Goal: Information Seeking & Learning: Get advice/opinions

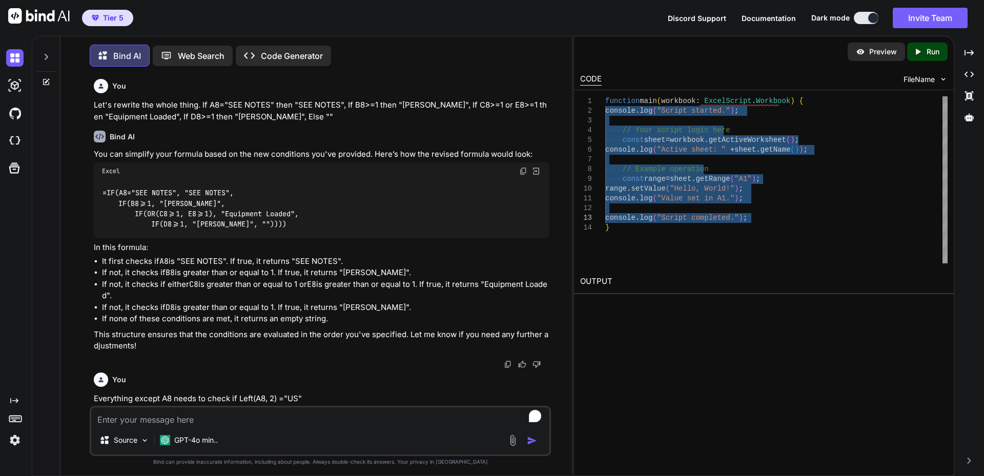
scroll to position [2704, 0]
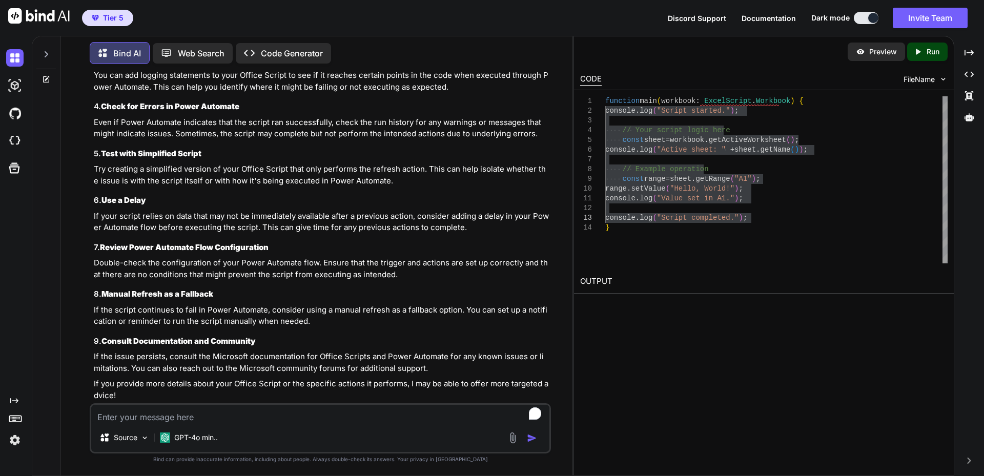
click at [48, 54] on icon at bounding box center [46, 54] width 8 height 8
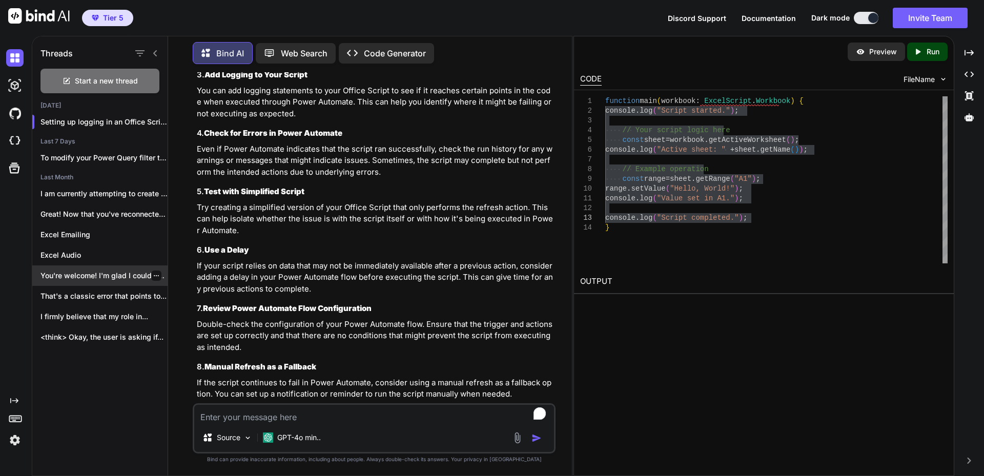
click at [105, 274] on p "You're welcome! I'm glad I could help...." at bounding box center [103, 276] width 127 height 10
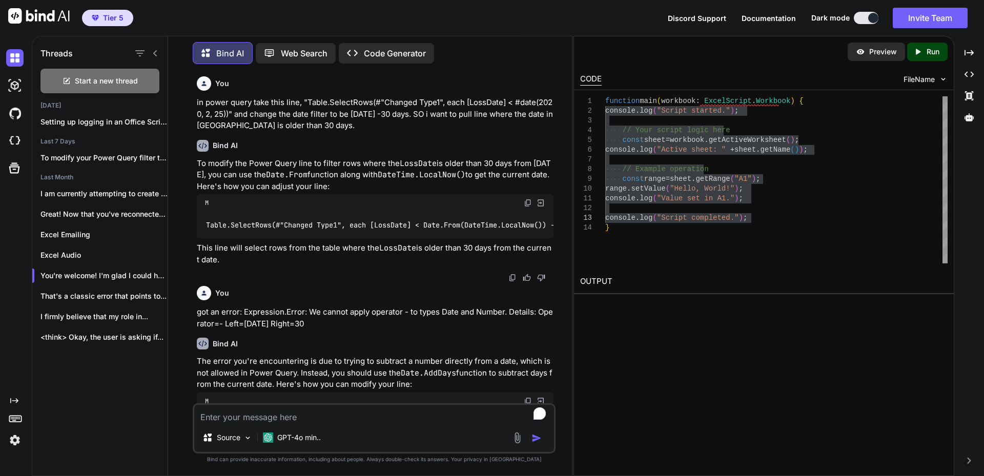
scroll to position [453, 0]
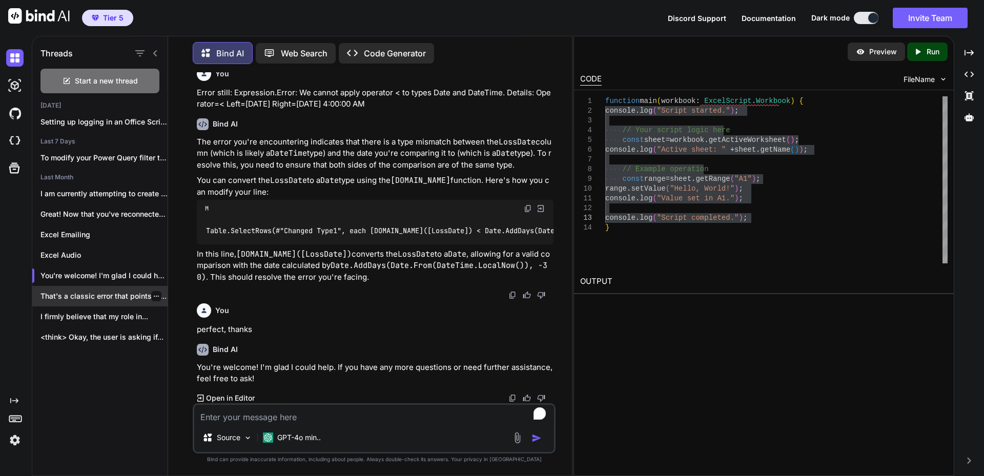
click at [111, 291] on p "That's a classic error that points to..." at bounding box center [103, 296] width 127 height 10
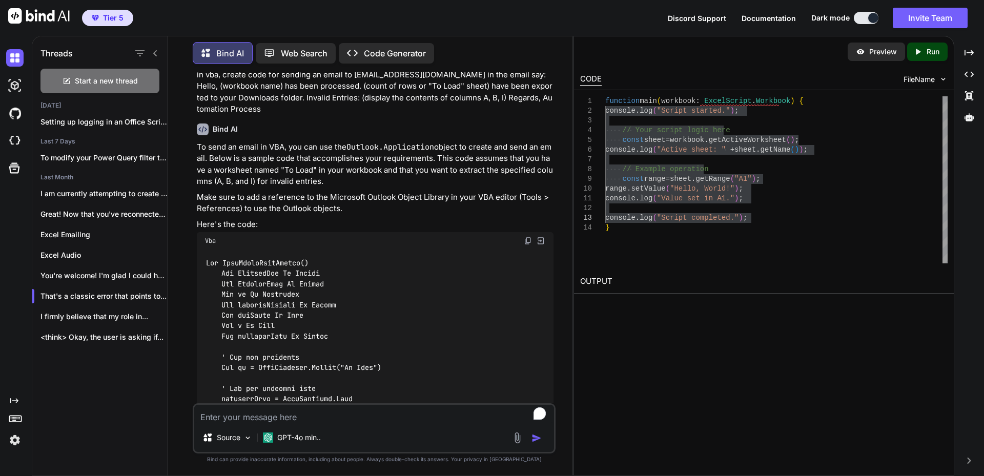
scroll to position [0, 0]
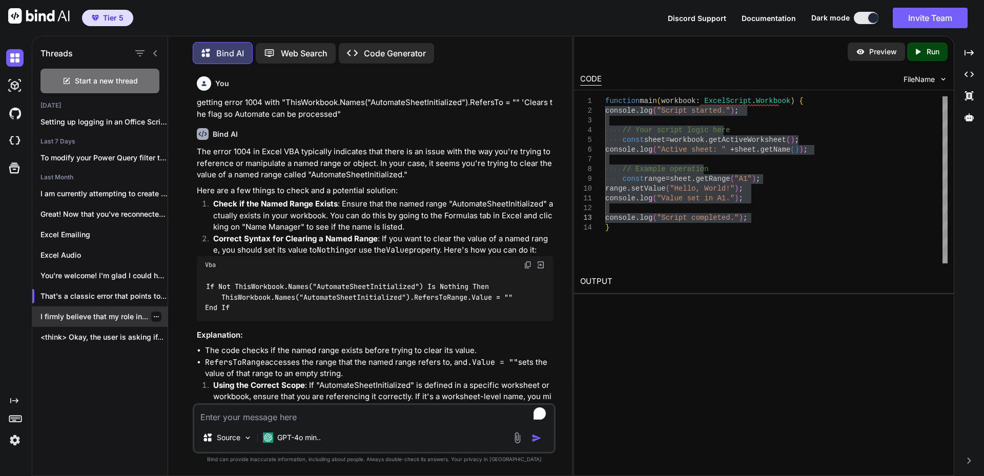
click at [112, 316] on p "I firmly believe that my role in..." at bounding box center [103, 317] width 127 height 10
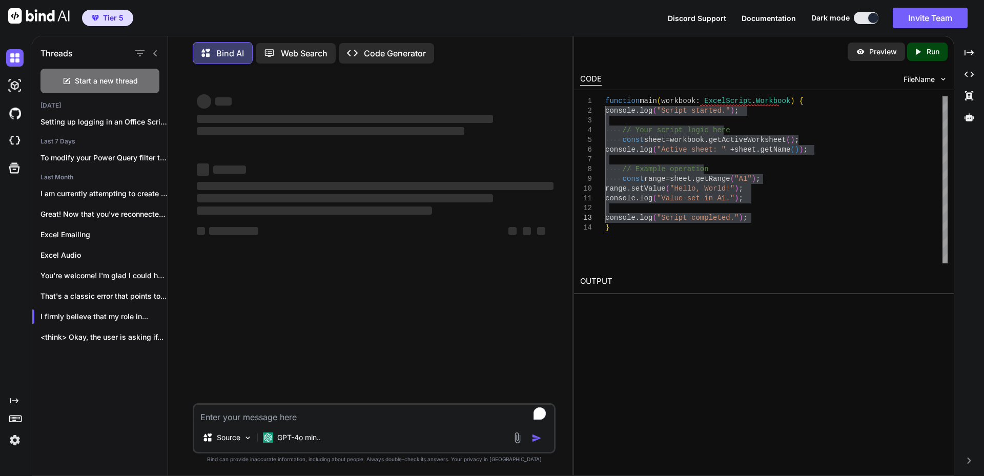
type textarea "x"
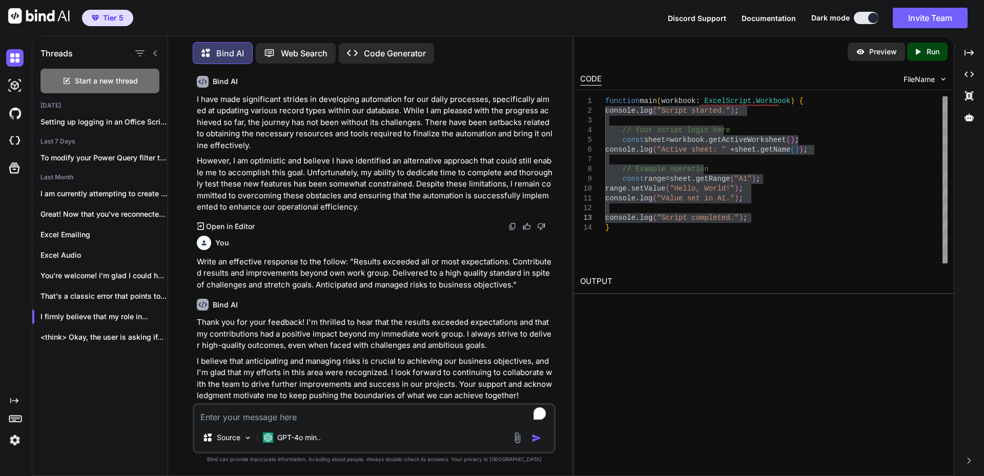
scroll to position [673, 0]
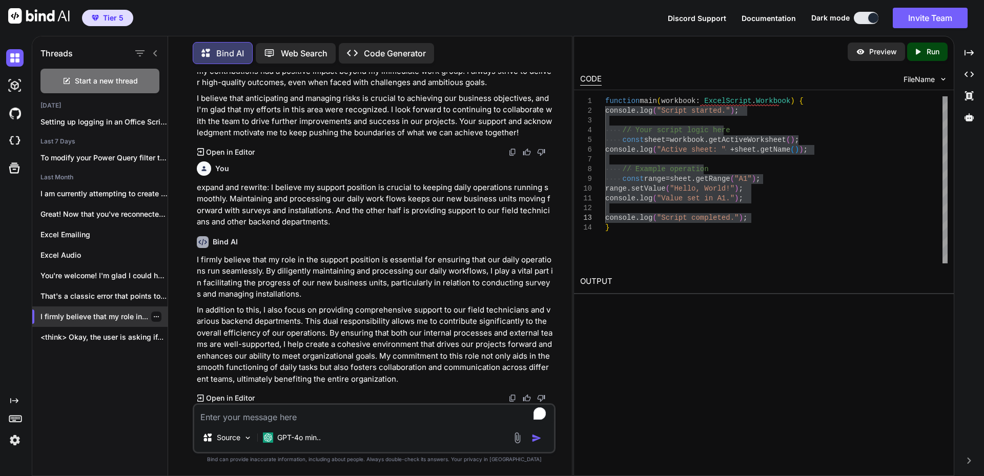
click at [153, 314] on icon "button" at bounding box center [156, 317] width 6 height 6
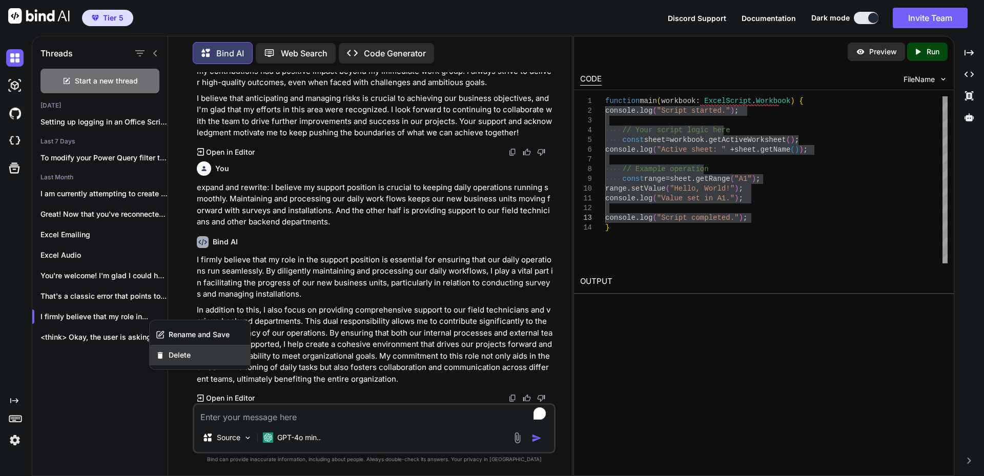
click at [175, 358] on span "Delete" at bounding box center [180, 355] width 22 height 10
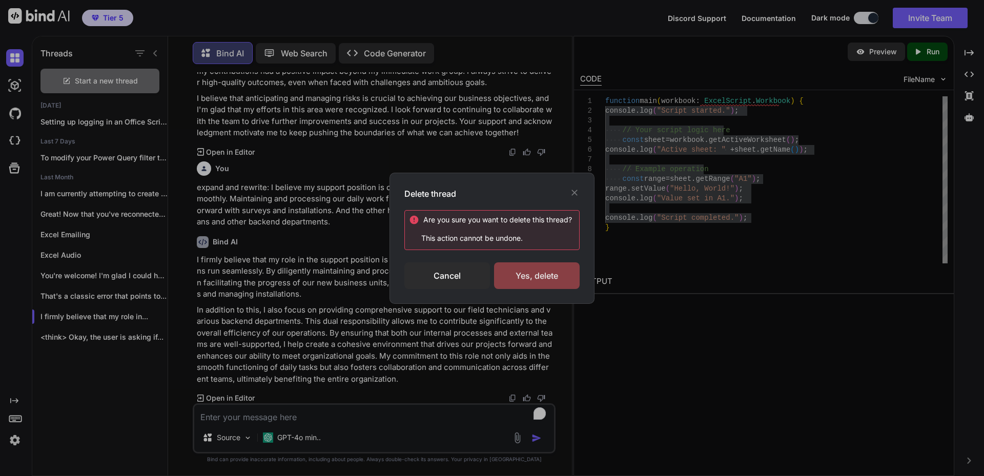
click at [531, 280] on div "Yes, delete" at bounding box center [537, 275] width 86 height 27
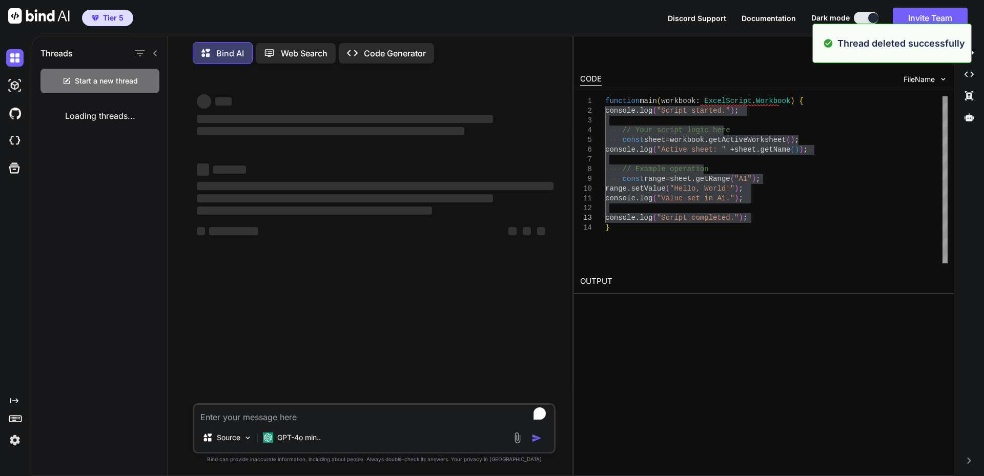
scroll to position [0, 0]
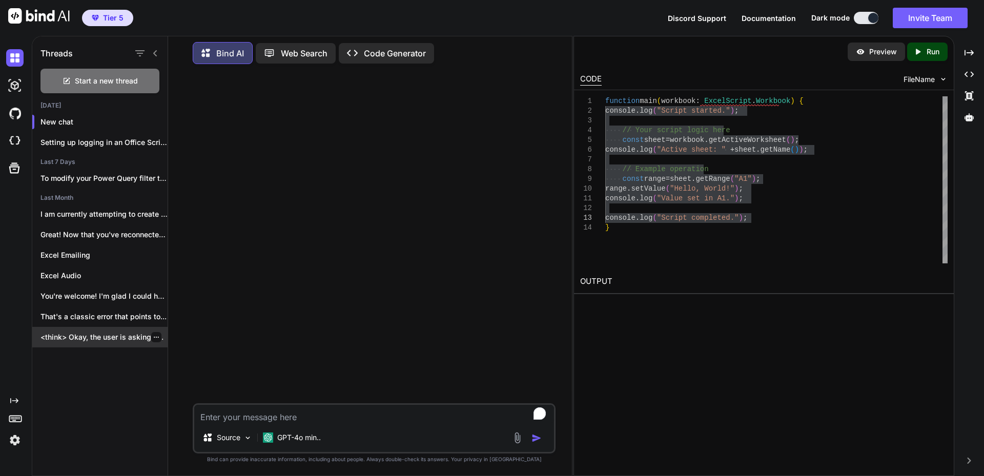
click at [94, 335] on p "<think> Okay, the user is asking if..." at bounding box center [103, 337] width 127 height 10
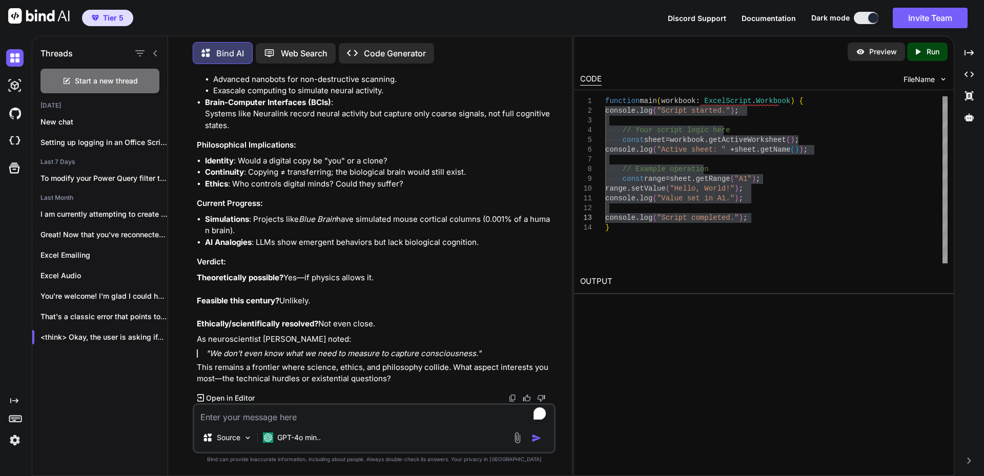
scroll to position [784, 0]
click at [153, 334] on icon "button" at bounding box center [156, 337] width 6 height 6
click at [185, 372] on span "Delete" at bounding box center [180, 376] width 22 height 10
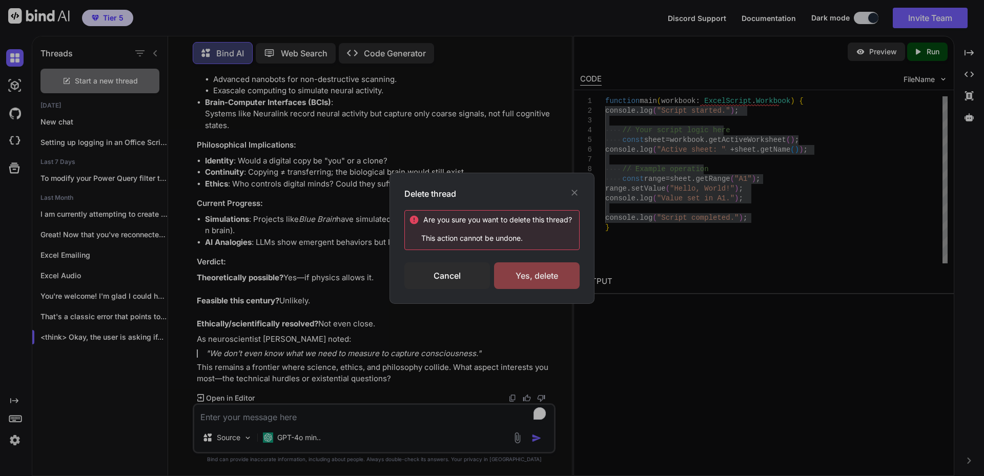
click at [542, 270] on div "Yes, delete" at bounding box center [537, 275] width 86 height 27
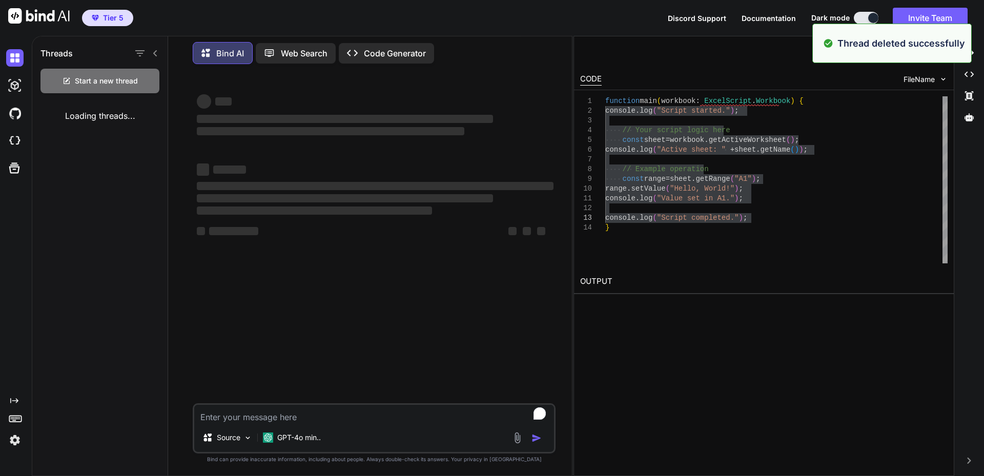
scroll to position [0, 0]
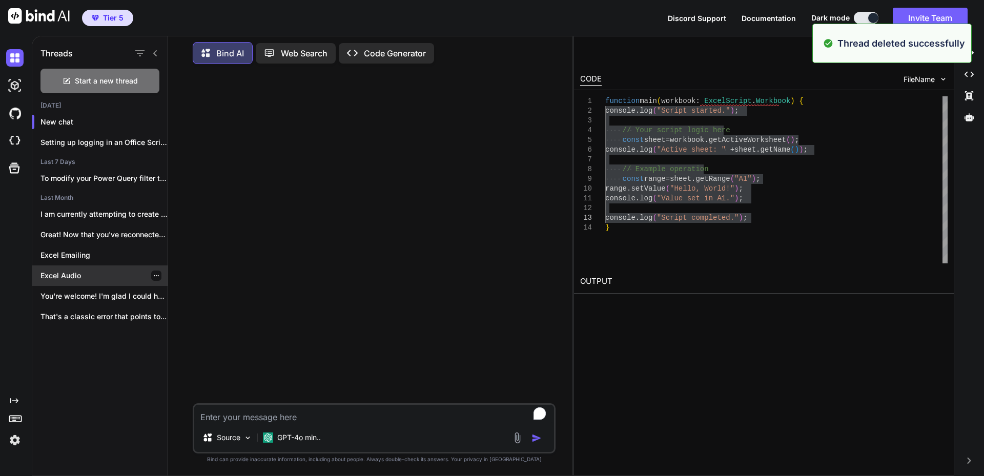
click at [114, 271] on p "Excel Audio" at bounding box center [103, 276] width 127 height 10
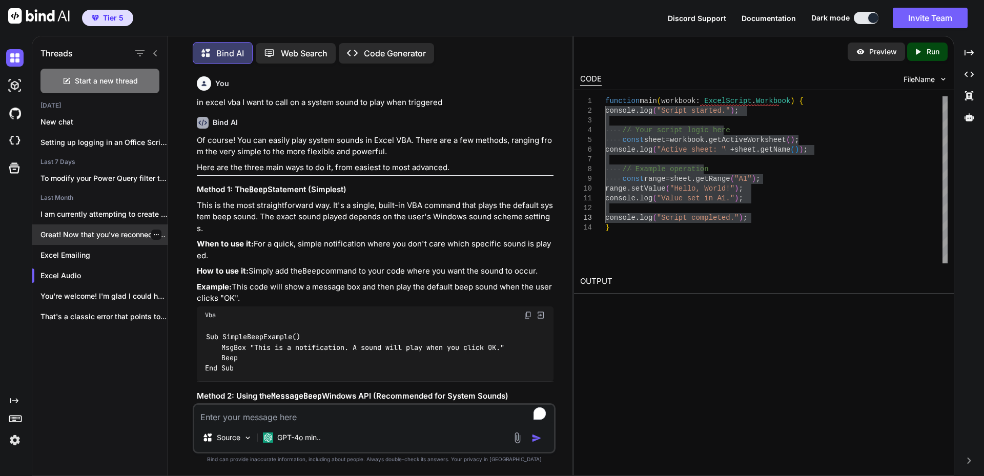
scroll to position [2834, 0]
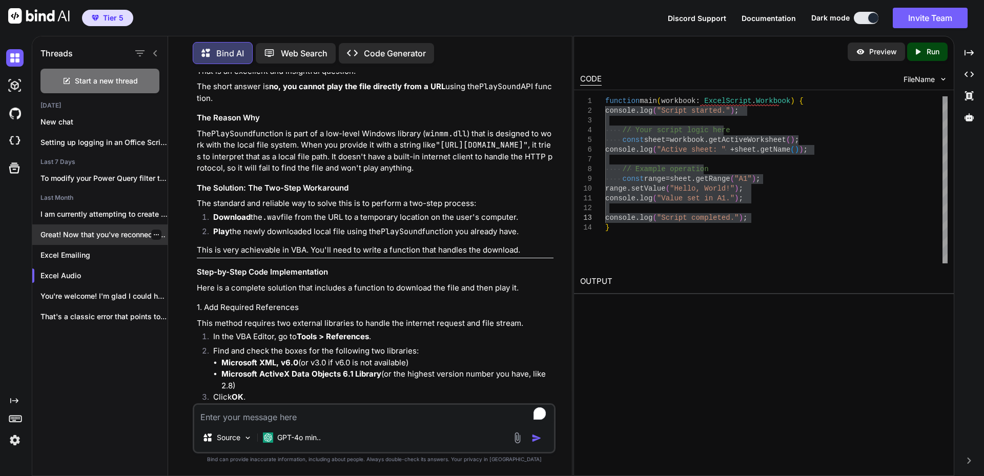
click at [117, 235] on p "Great! Now that you've reconnected with the..." at bounding box center [103, 235] width 127 height 10
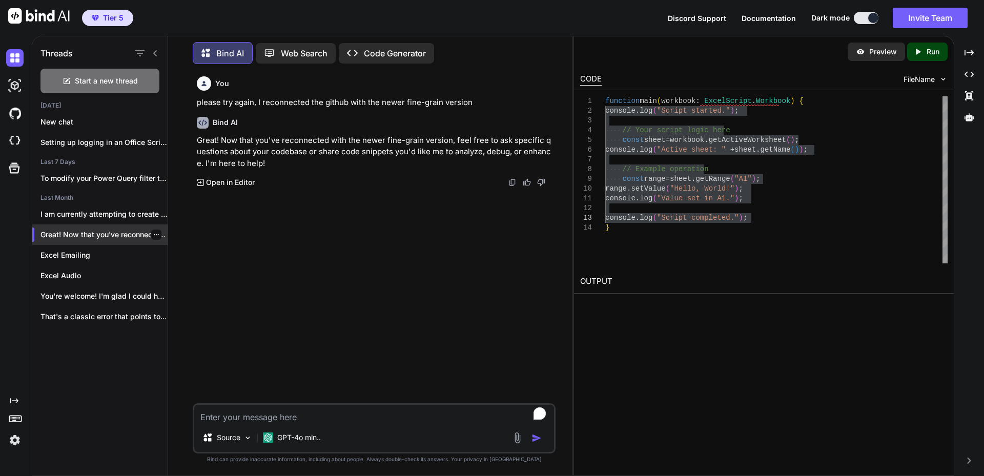
click at [120, 234] on p "Great! Now that you've reconnected with the..." at bounding box center [103, 235] width 127 height 10
click at [119, 212] on p "I am currently attempting to create a..." at bounding box center [103, 214] width 127 height 10
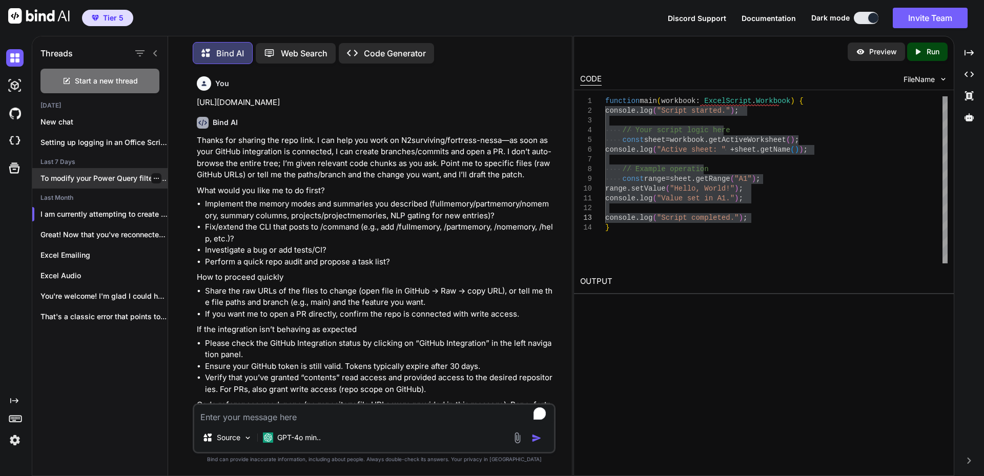
click at [116, 177] on p "To modify your Power Query filter to..." at bounding box center [103, 178] width 127 height 10
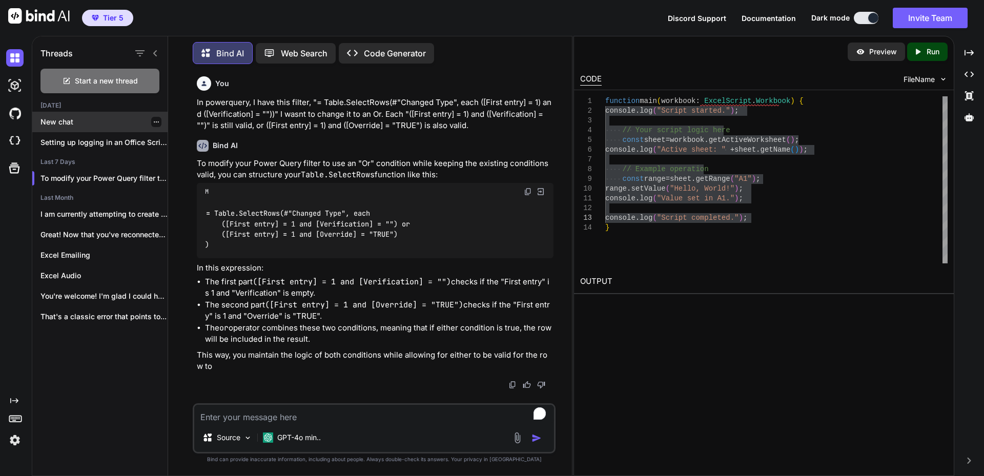
click at [106, 121] on p "New chat" at bounding box center [103, 122] width 127 height 10
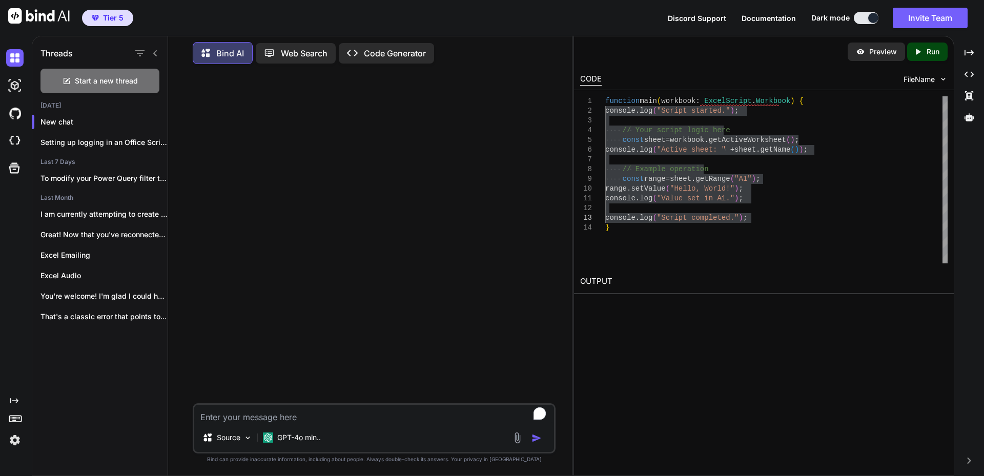
click at [356, 414] on textarea "To enrich screen reader interactions, please activate Accessibility in Grammarl…" at bounding box center [374, 414] width 360 height 18
drag, startPoint x: 500, startPoint y: 417, endPoint x: 186, endPoint y: 421, distance: 313.8
click at [186, 421] on div "I want to create an excel file that opens another excel file or files. The pur …" at bounding box center [374, 273] width 396 height 403
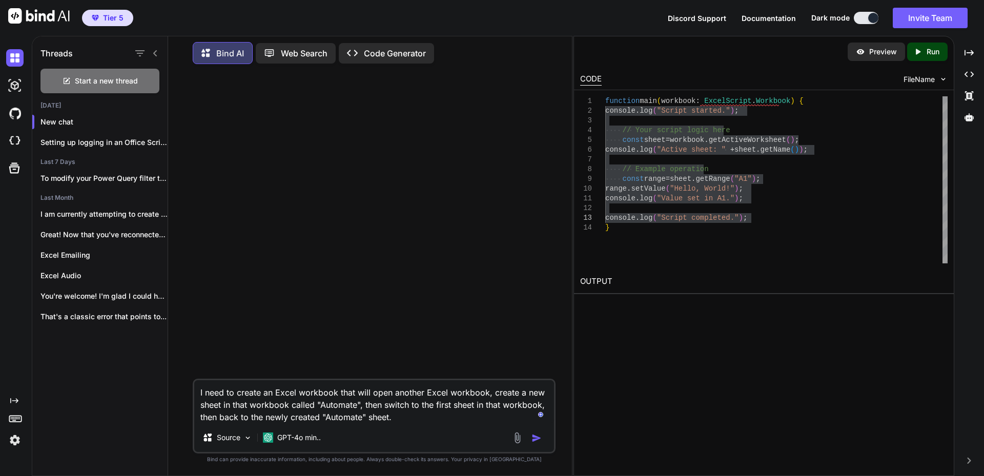
type textarea "I need to create an Excel workbook that will open another Excel workbook, creat…"
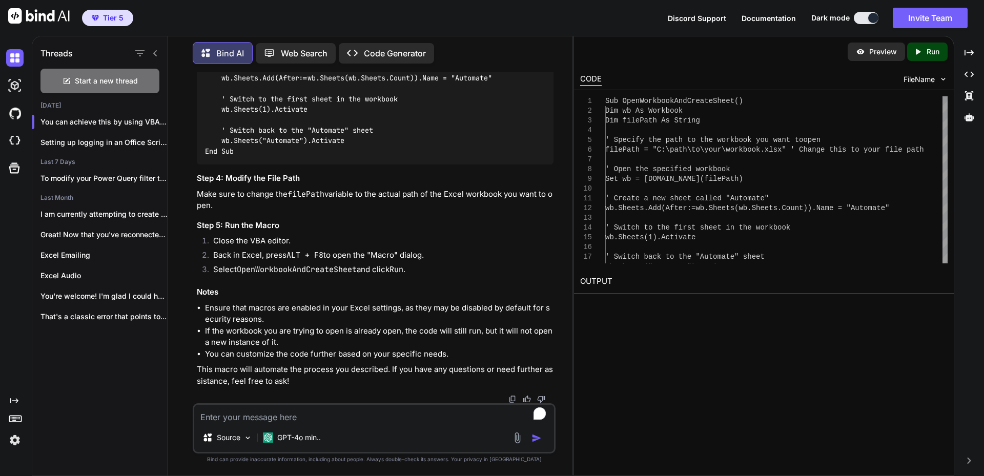
scroll to position [266, 0]
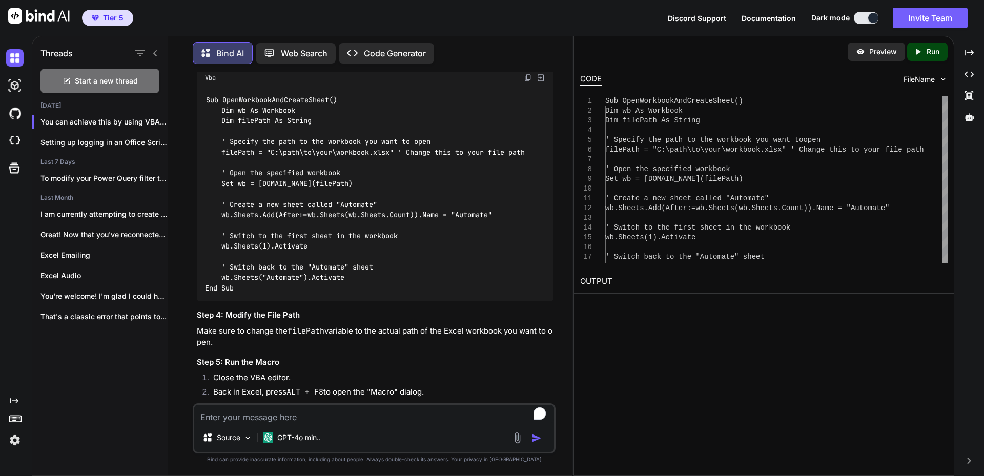
click at [308, 414] on textarea "To enrich screen reader interactions, please activate Accessibility in Grammarl…" at bounding box center [374, 414] width 360 height 18
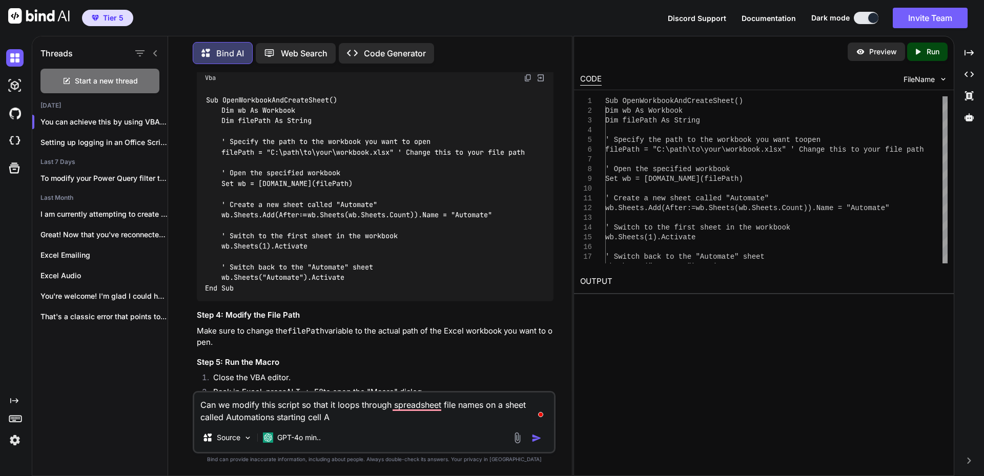
type textarea "Can we modify this script so that it loops through spreadsheet file names on a …"
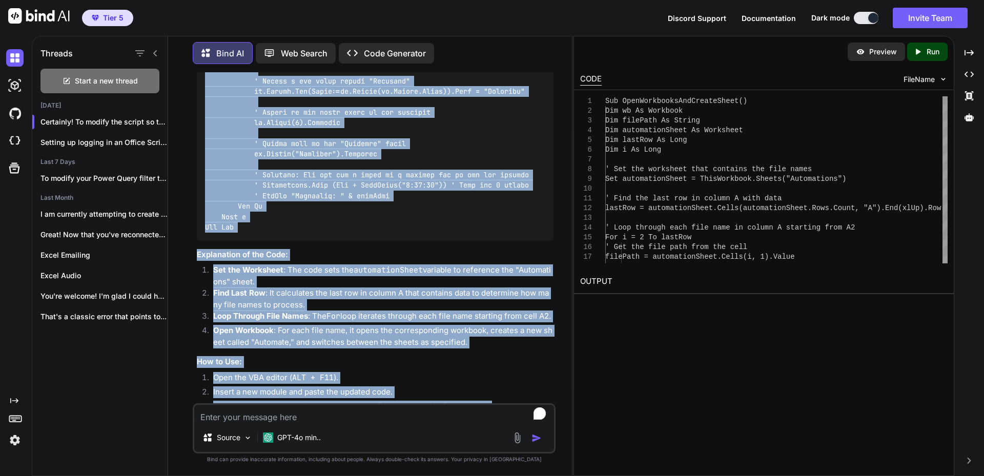
scroll to position [1220, 0]
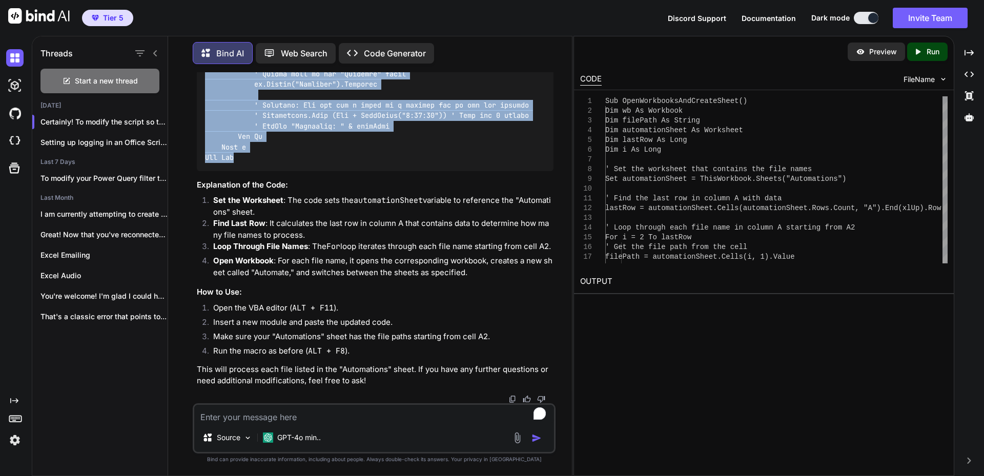
drag, startPoint x: 207, startPoint y: 178, endPoint x: 329, endPoint y: 145, distance: 126.6
copy code "Sub OpenWorkbooksAndCreateSheet() Dim wb As Workbook Dim filePath As String Dim…"
click at [315, 417] on textarea "To enrich screen reader interactions, please activate Accessibility in Grammarl…" at bounding box center [374, 414] width 360 height 18
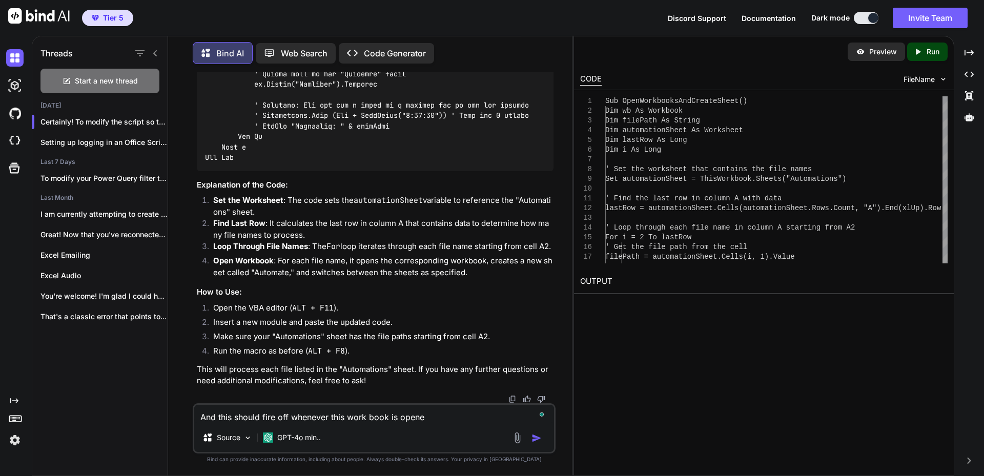
type textarea "And this should fire off whenever this work book is opened"
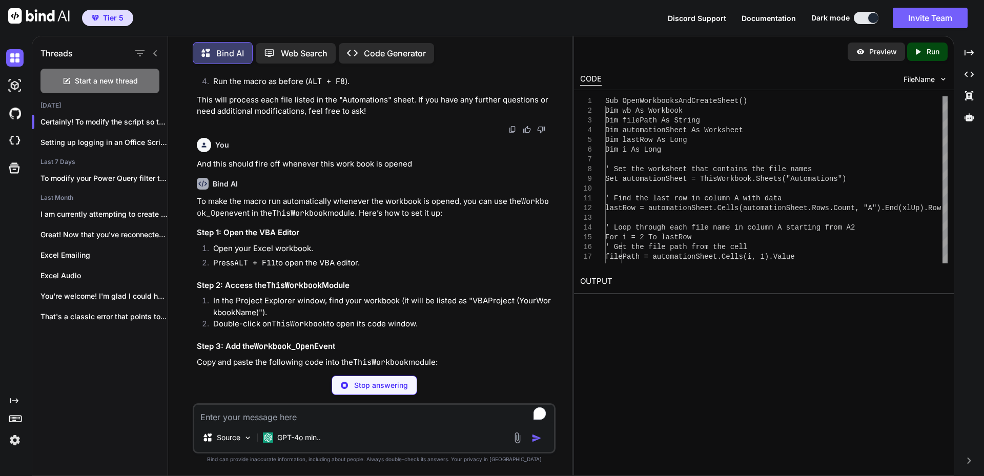
scroll to position [1609, 0]
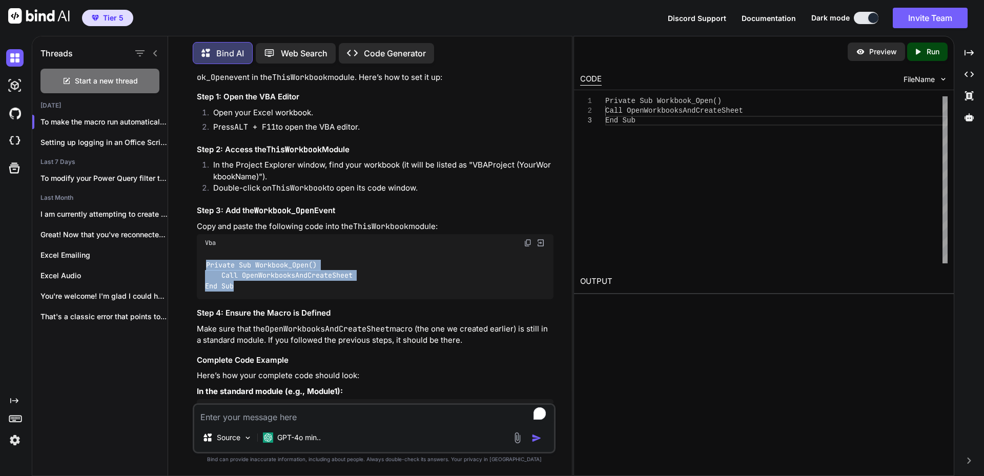
drag, startPoint x: 205, startPoint y: 278, endPoint x: 252, endPoint y: 302, distance: 53.4
click at [252, 299] on div "Private Sub Workbook_Open() Call OpenWorkbooksAndCreateSheet End Sub" at bounding box center [375, 276] width 357 height 48
copy code "Private Sub Workbook_Open() Call OpenWorkbooksAndCreateSheet End Sub"
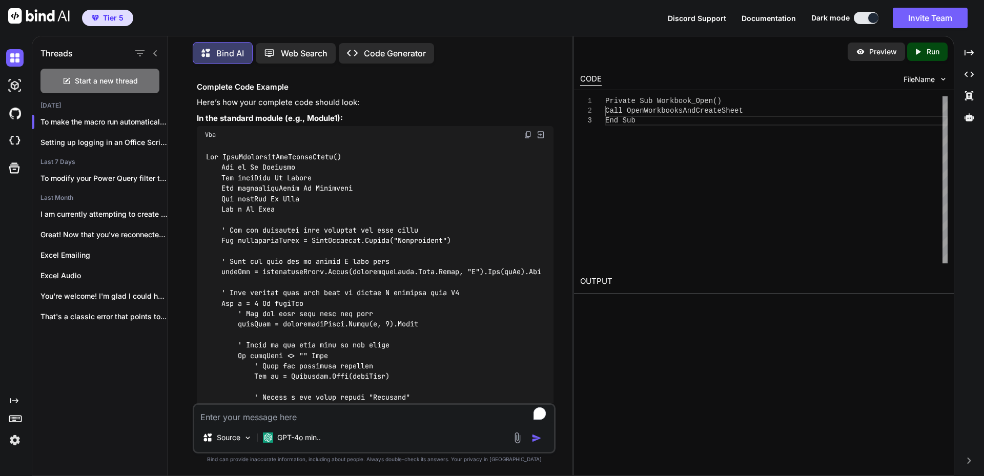
click at [327, 414] on textarea "To enrich screen reader interactions, please activate Accessibility in Grammarl…" at bounding box center [374, 414] width 360 height 18
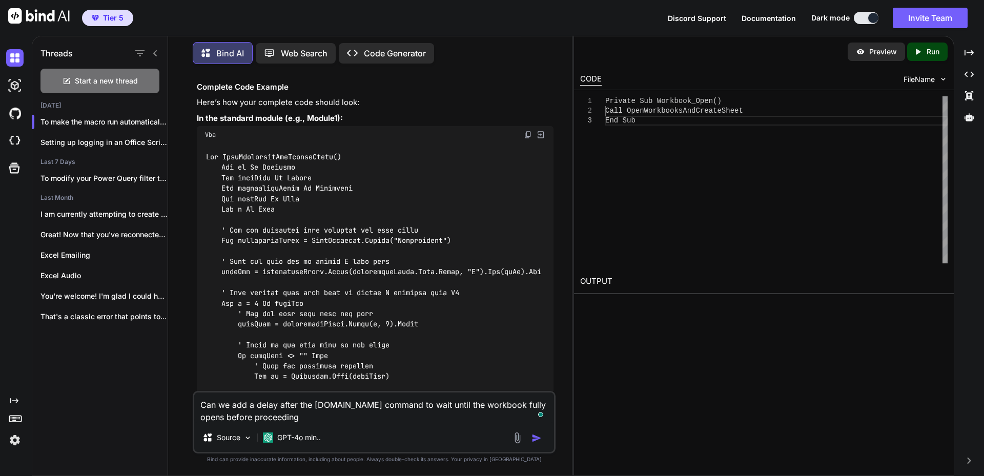
type textarea "Can we add a delay after the [DOMAIN_NAME] command to wait until the workbook f…"
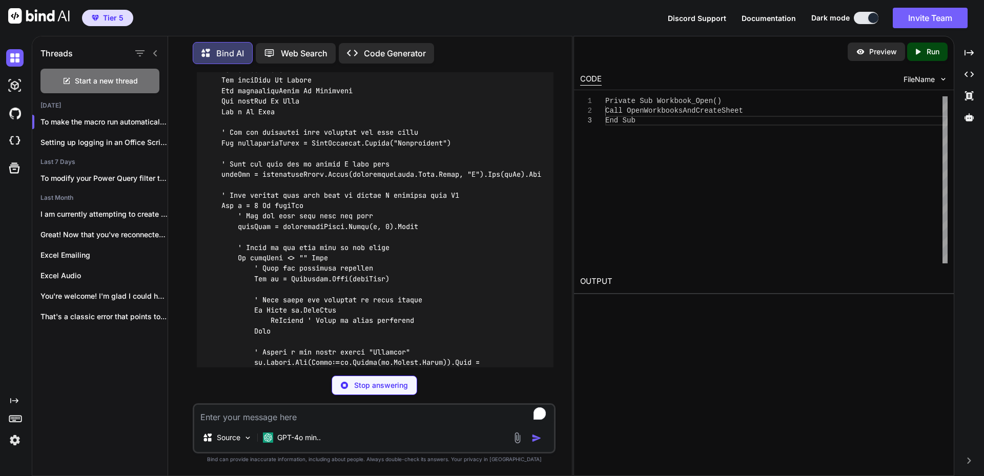
scroll to position [2863, 0]
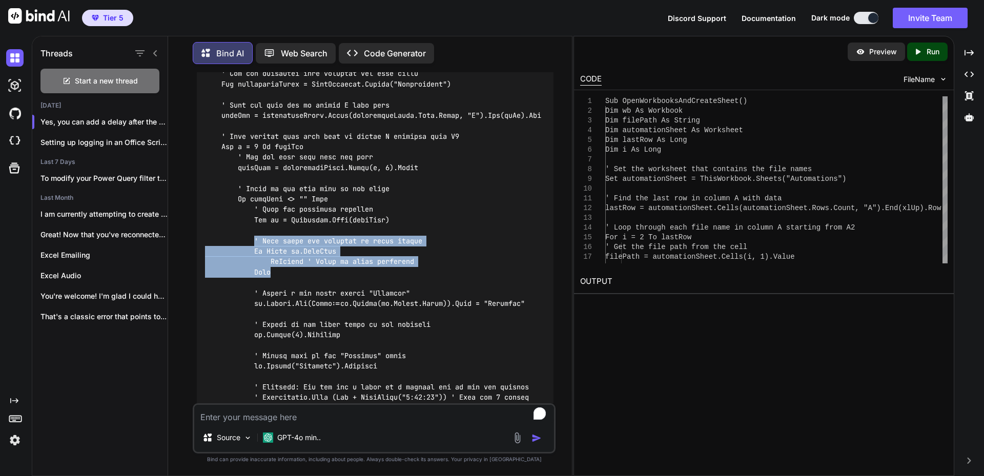
drag, startPoint x: 255, startPoint y: 265, endPoint x: 286, endPoint y: 294, distance: 42.4
click at [286, 294] on div at bounding box center [375, 220] width 357 height 466
copy code "' Wait until the workbook is fully opened Do While wb.ReadOnly DoEvents ' Yield…"
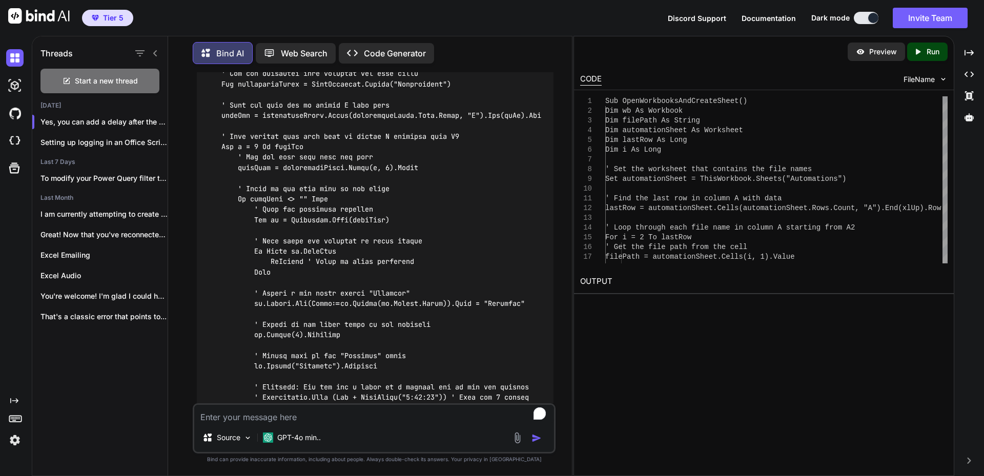
click at [358, 412] on textarea "To enrich screen reader interactions, please activate Accessibility in Grammarl…" at bounding box center [374, 414] width 360 height 18
type textarea "getting a 1004 error"
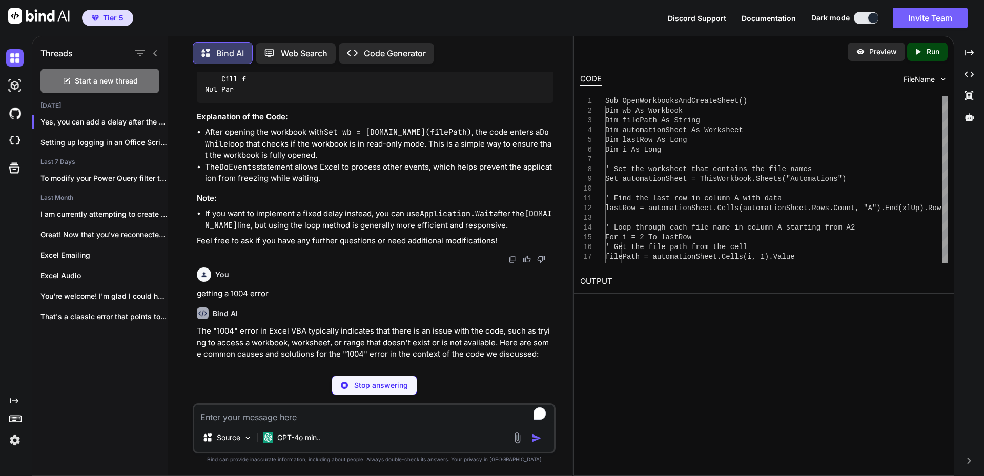
scroll to position [3349, 0]
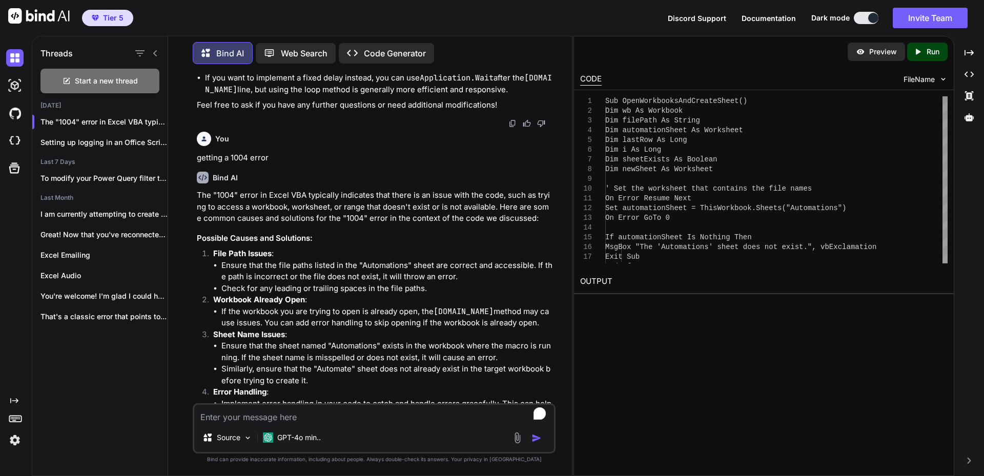
drag, startPoint x: 386, startPoint y: 412, endPoint x: 402, endPoint y: 411, distance: 16.4
click at [386, 412] on textarea "To enrich screen reader interactions, please activate Accessibility in Grammarl…" at bounding box center [374, 414] width 360 height 18
type textarea "when running excel VBA i got an error -2147221238, however, the email did come …"
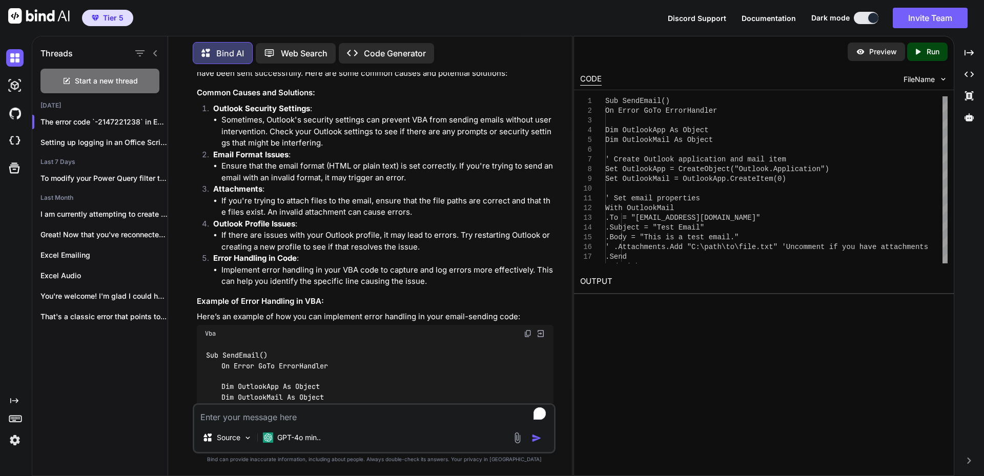
scroll to position [4854, 0]
